Goal: Information Seeking & Learning: Understand process/instructions

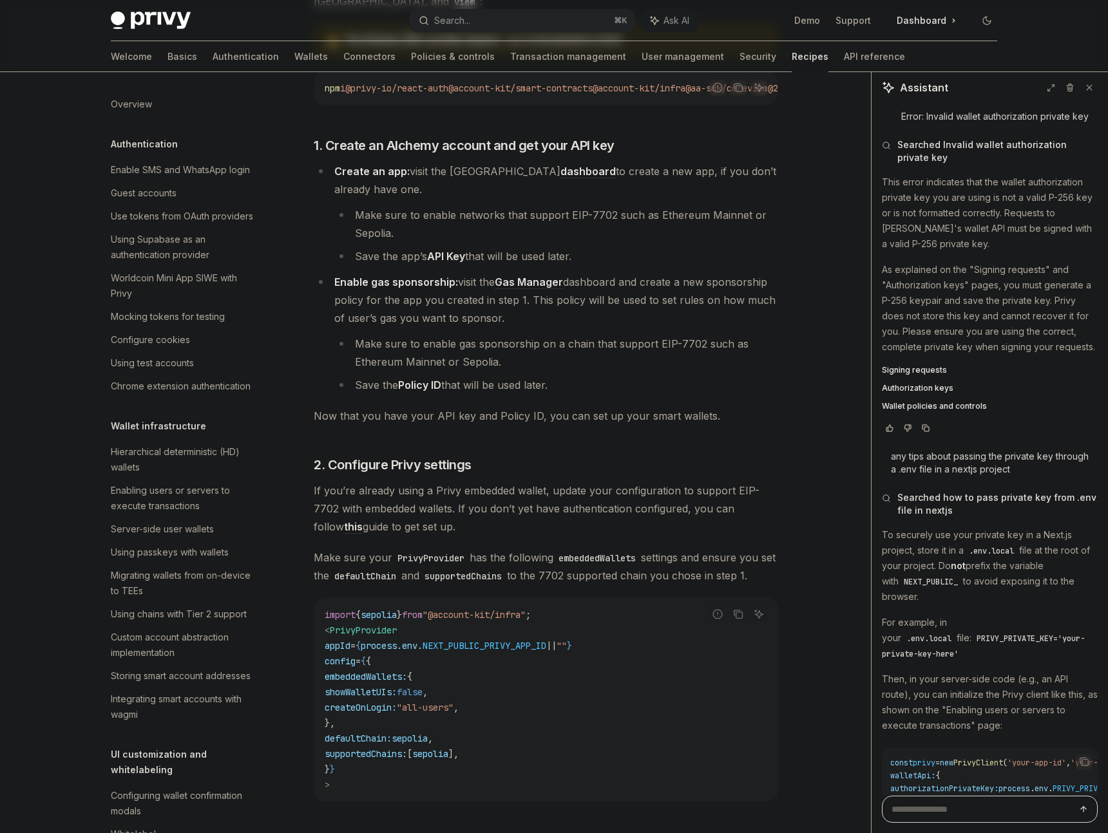
scroll to position [117, 0]
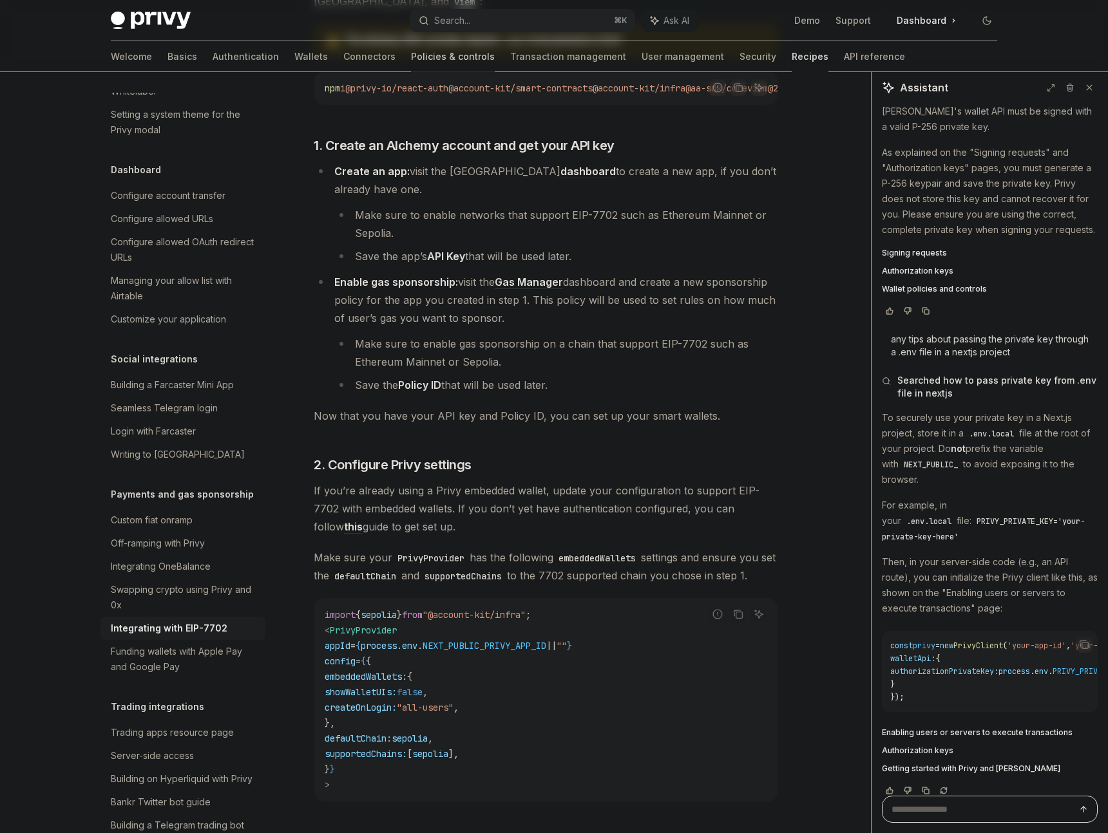
click at [411, 57] on link "Policies & controls" at bounding box center [453, 56] width 84 height 31
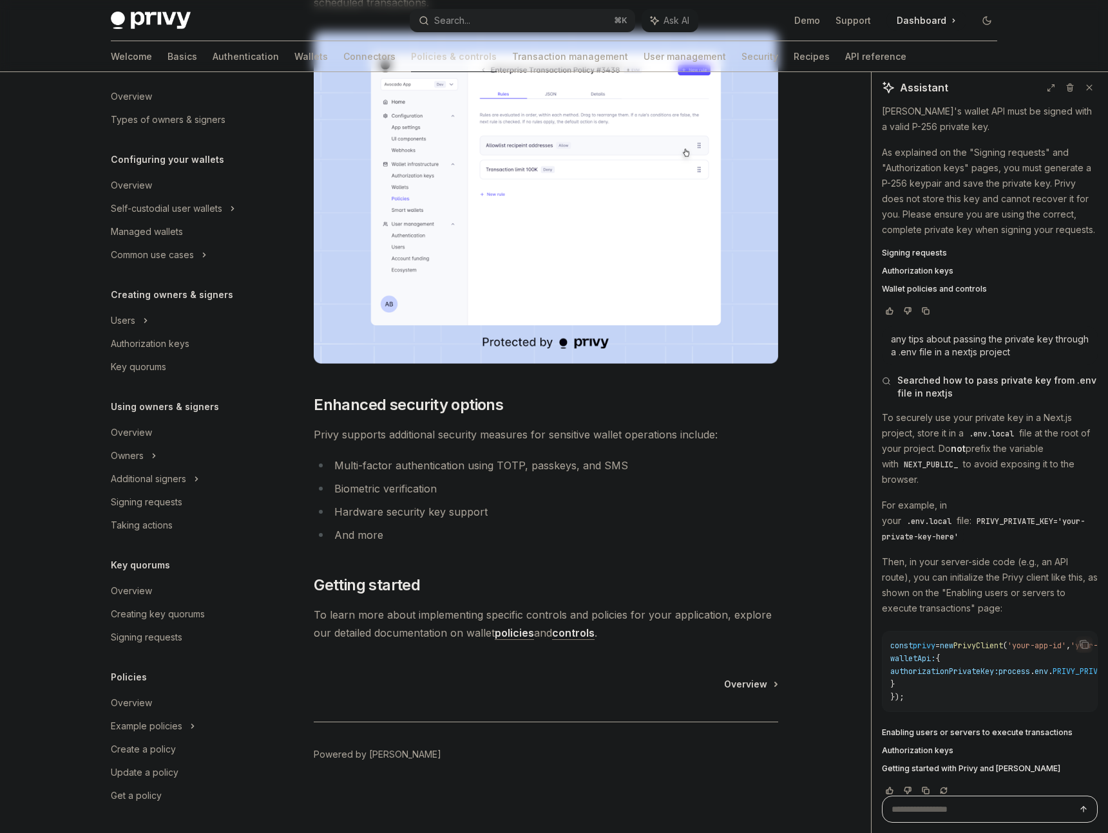
type textarea "*"
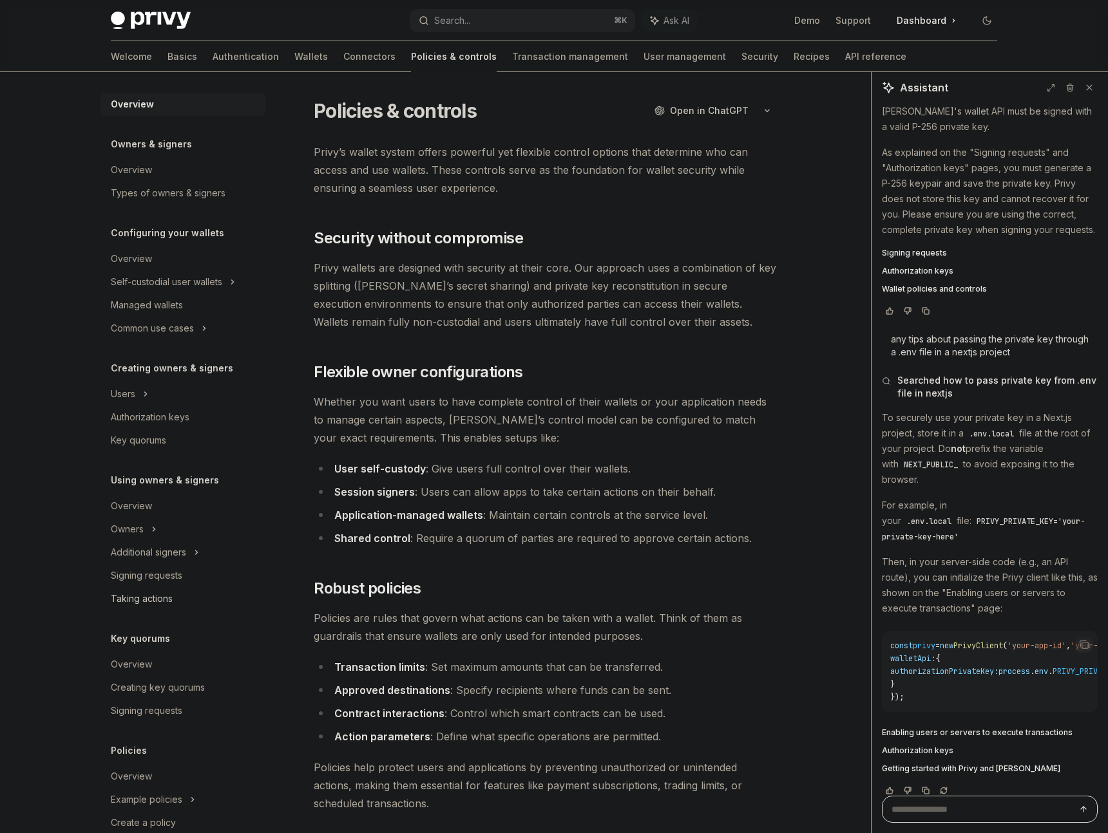
click at [150, 598] on div "Taking actions" at bounding box center [142, 598] width 62 height 15
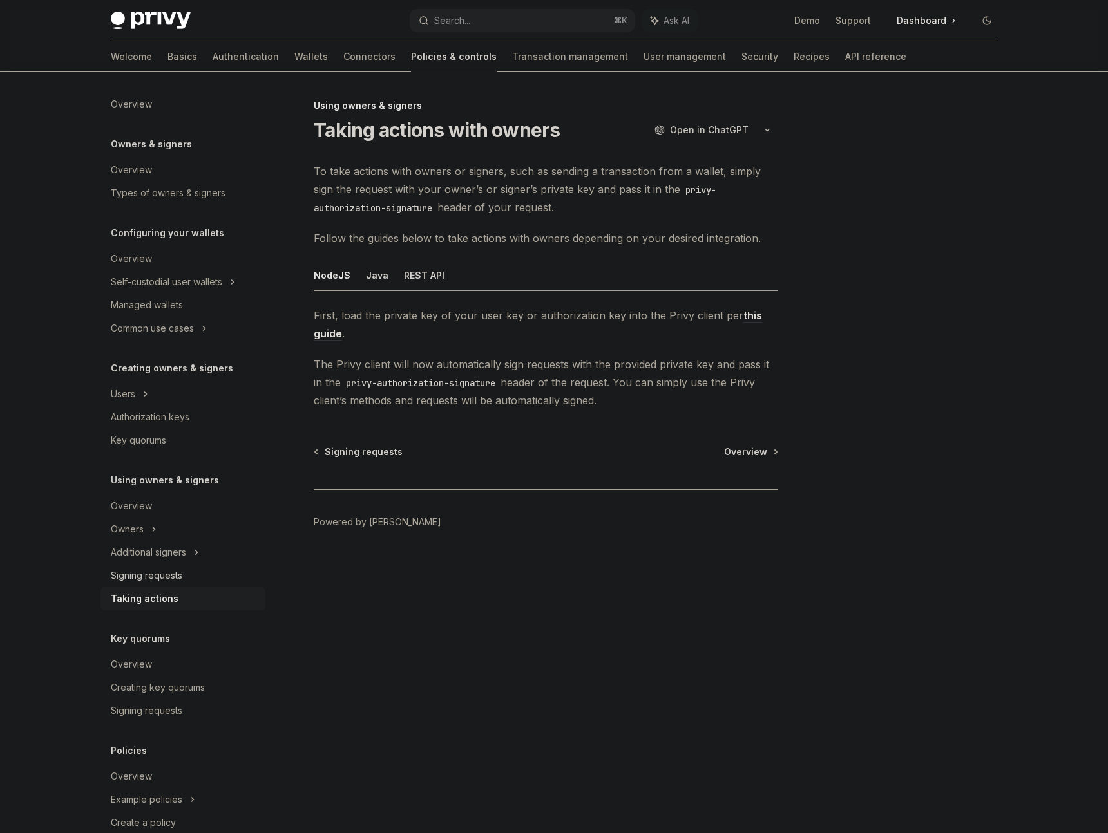
click at [152, 575] on div "Signing requests" at bounding box center [146, 575] width 71 height 15
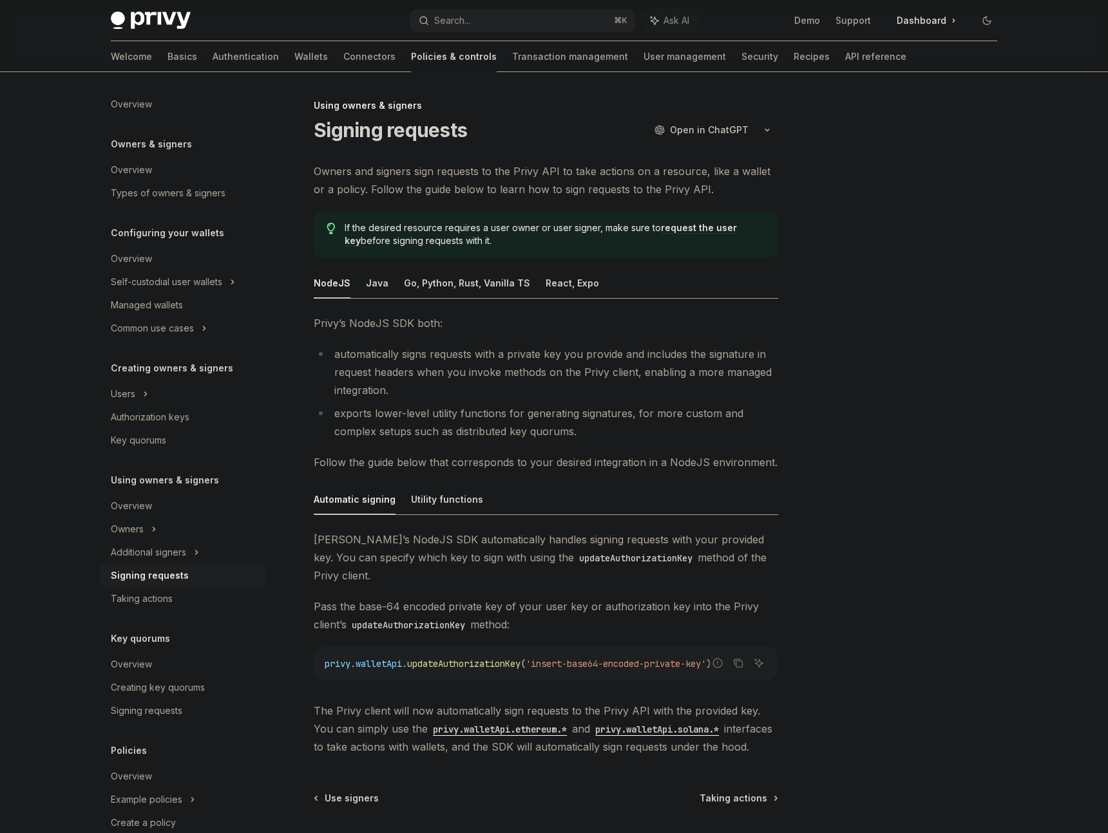
click at [839, 326] on div at bounding box center [909, 465] width 196 height 735
type textarea "*"
